Goal: Information Seeking & Learning: Learn about a topic

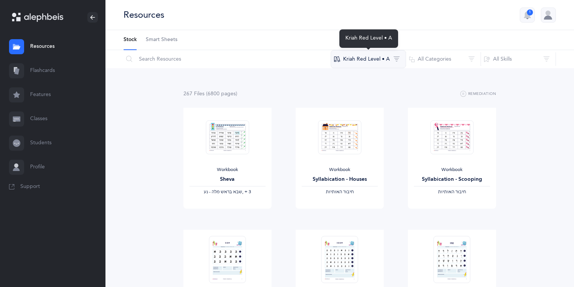
click at [384, 58] on button "Kriah Red Level • A" at bounding box center [368, 59] width 75 height 18
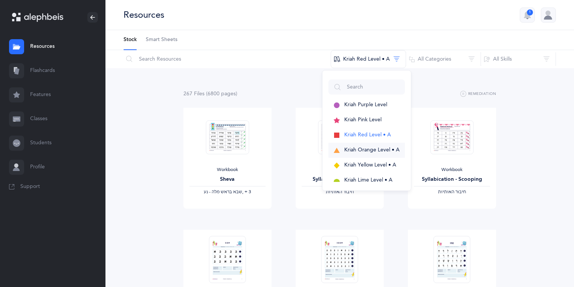
click at [375, 147] on span "Kriah Orange Level • A" at bounding box center [371, 150] width 55 height 6
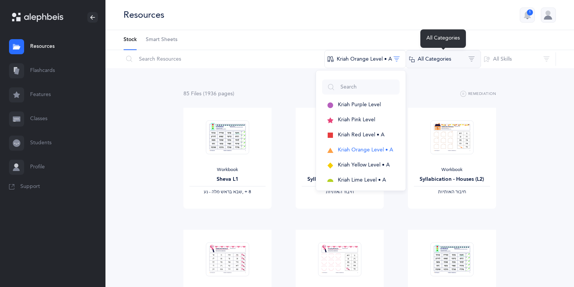
click at [472, 63] on button "All Categories" at bounding box center [443, 59] width 75 height 18
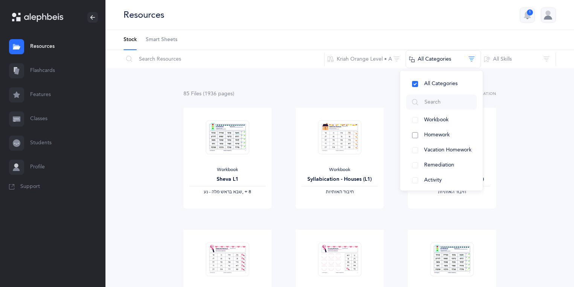
click at [434, 134] on span "Homework" at bounding box center [437, 135] width 26 height 6
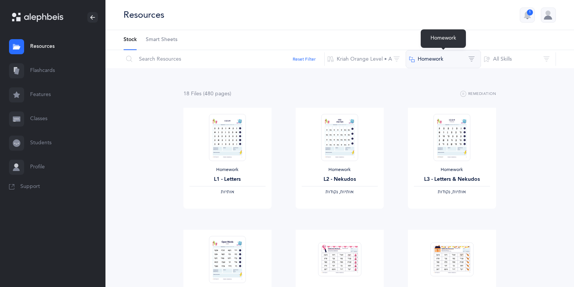
click at [473, 56] on button "Homework" at bounding box center [443, 59] width 75 height 18
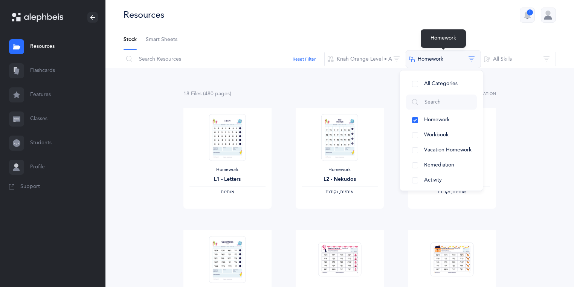
click at [439, 58] on button "Homework" at bounding box center [443, 59] width 75 height 18
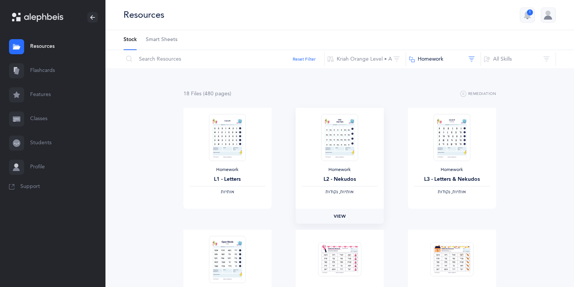
click at [341, 214] on span "View" at bounding box center [340, 216] width 12 height 7
click at [238, 213] on link "View" at bounding box center [228, 216] width 88 height 15
